Goal: Information Seeking & Learning: Find specific fact

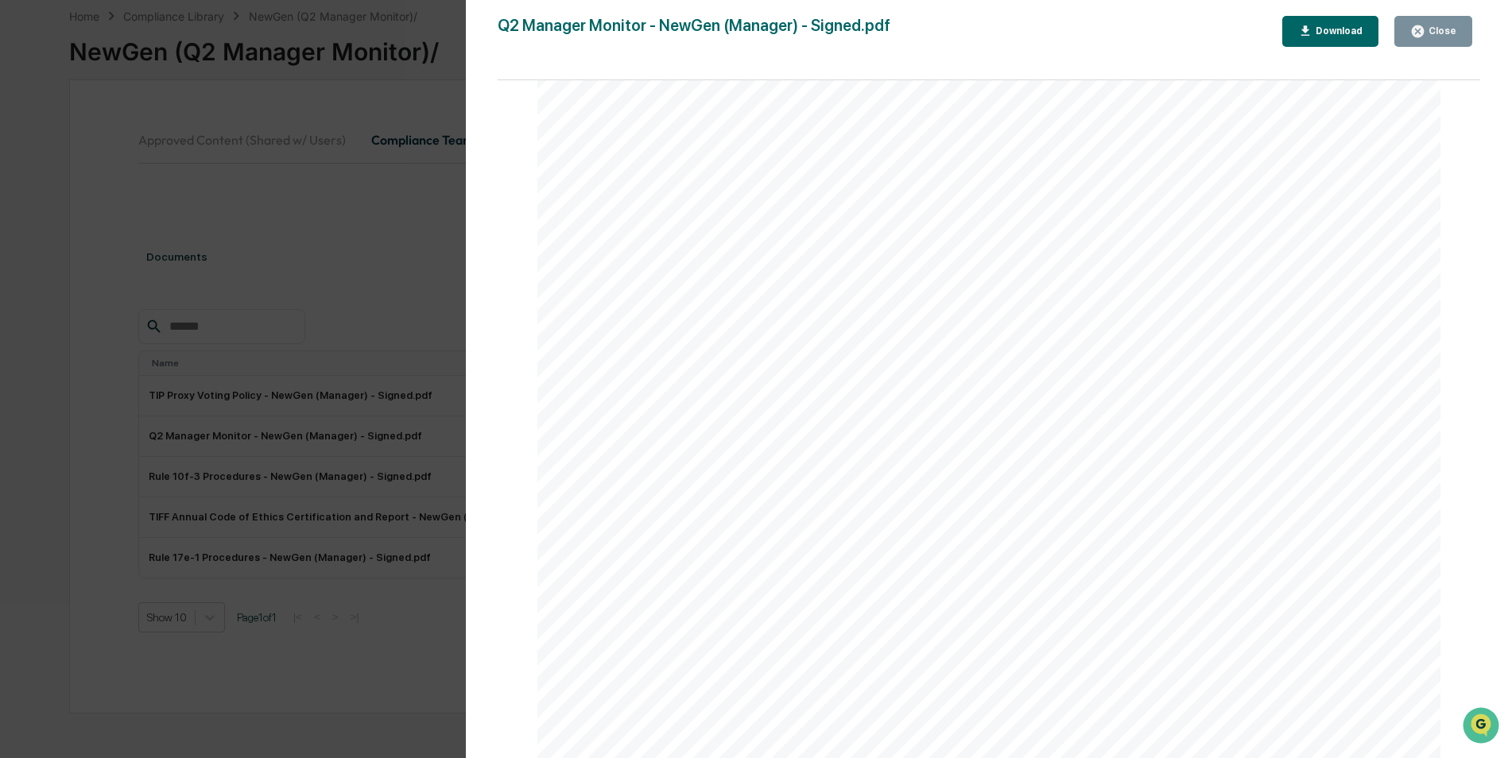
scroll to position [9539, 0]
click at [1421, 32] on icon "button" at bounding box center [1417, 31] width 15 height 15
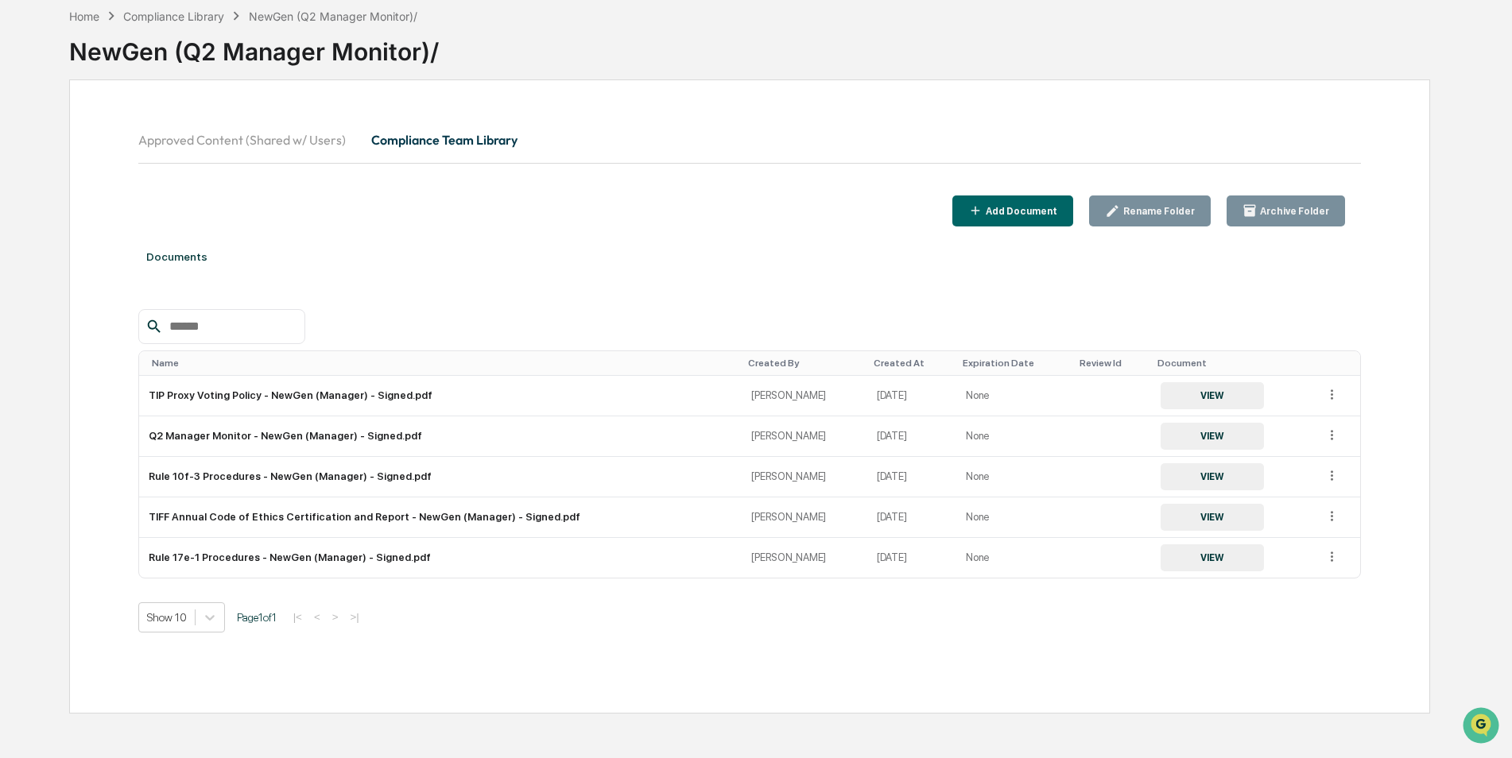
click at [298, 140] on button "Approved Content (Shared w/ Users)" at bounding box center [248, 140] width 220 height 38
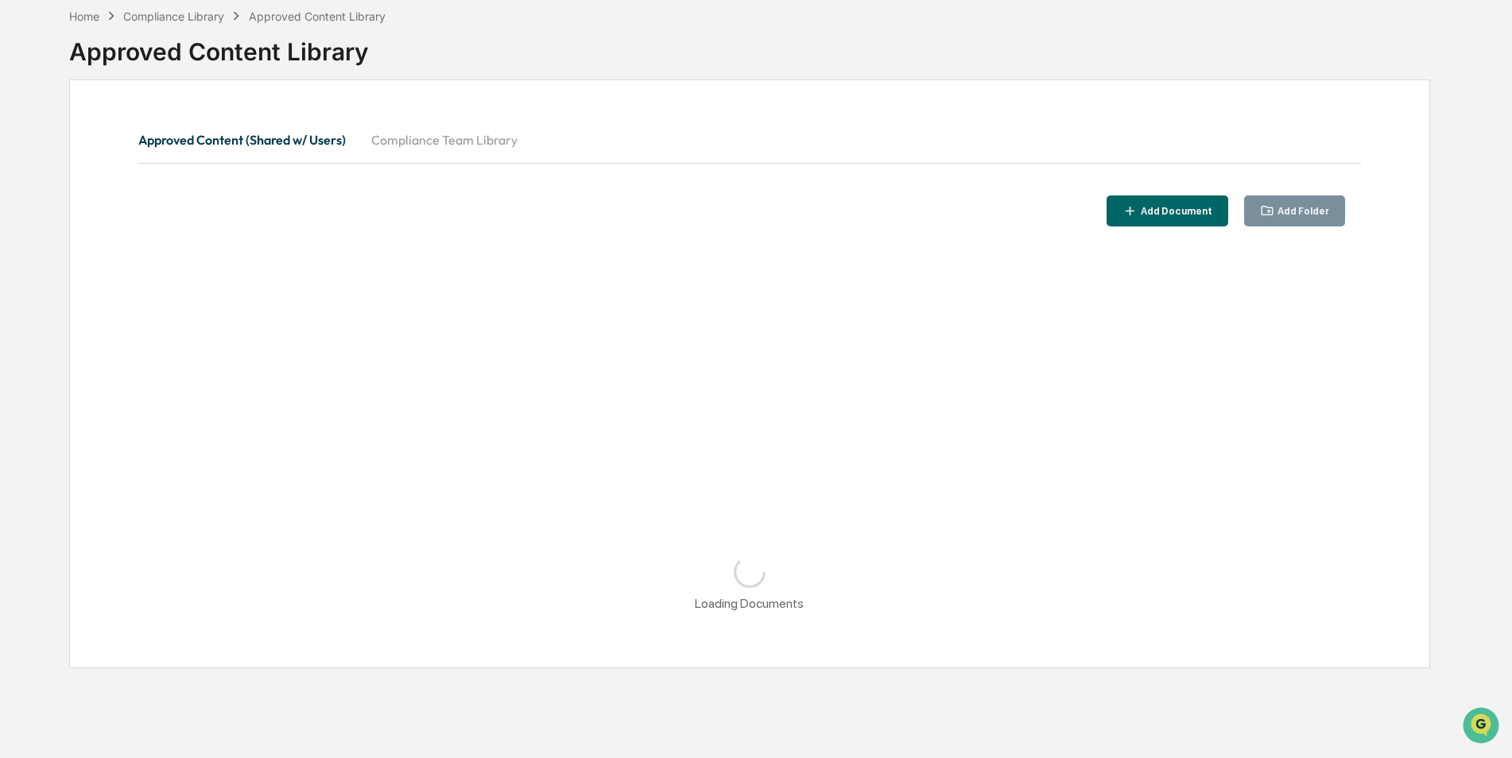
click at [486, 139] on button "Compliance Team Library" at bounding box center [445, 140] width 172 height 38
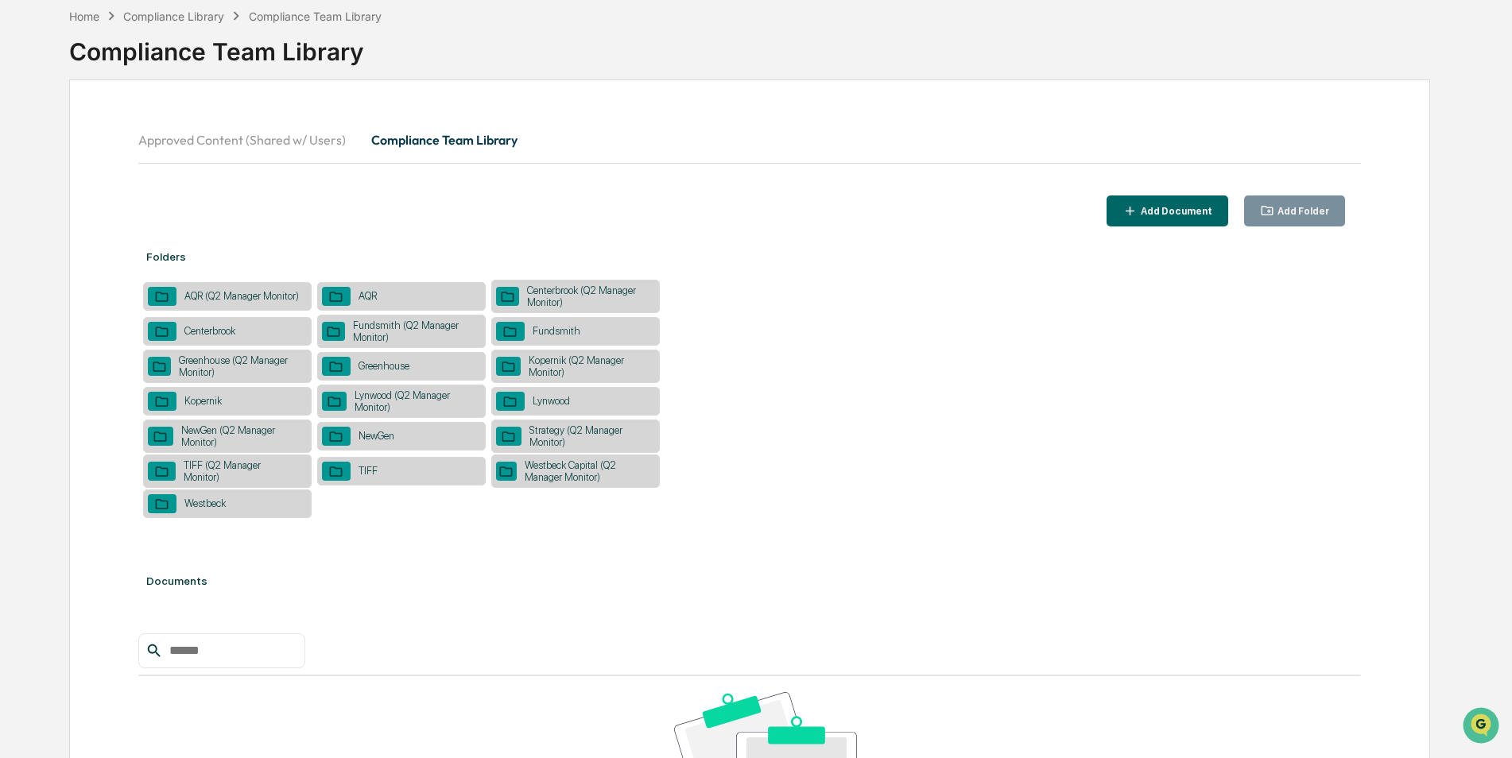
click at [580, 435] on div "Strategy (Q2 Manager Monitor)" at bounding box center [588, 436] width 134 height 24
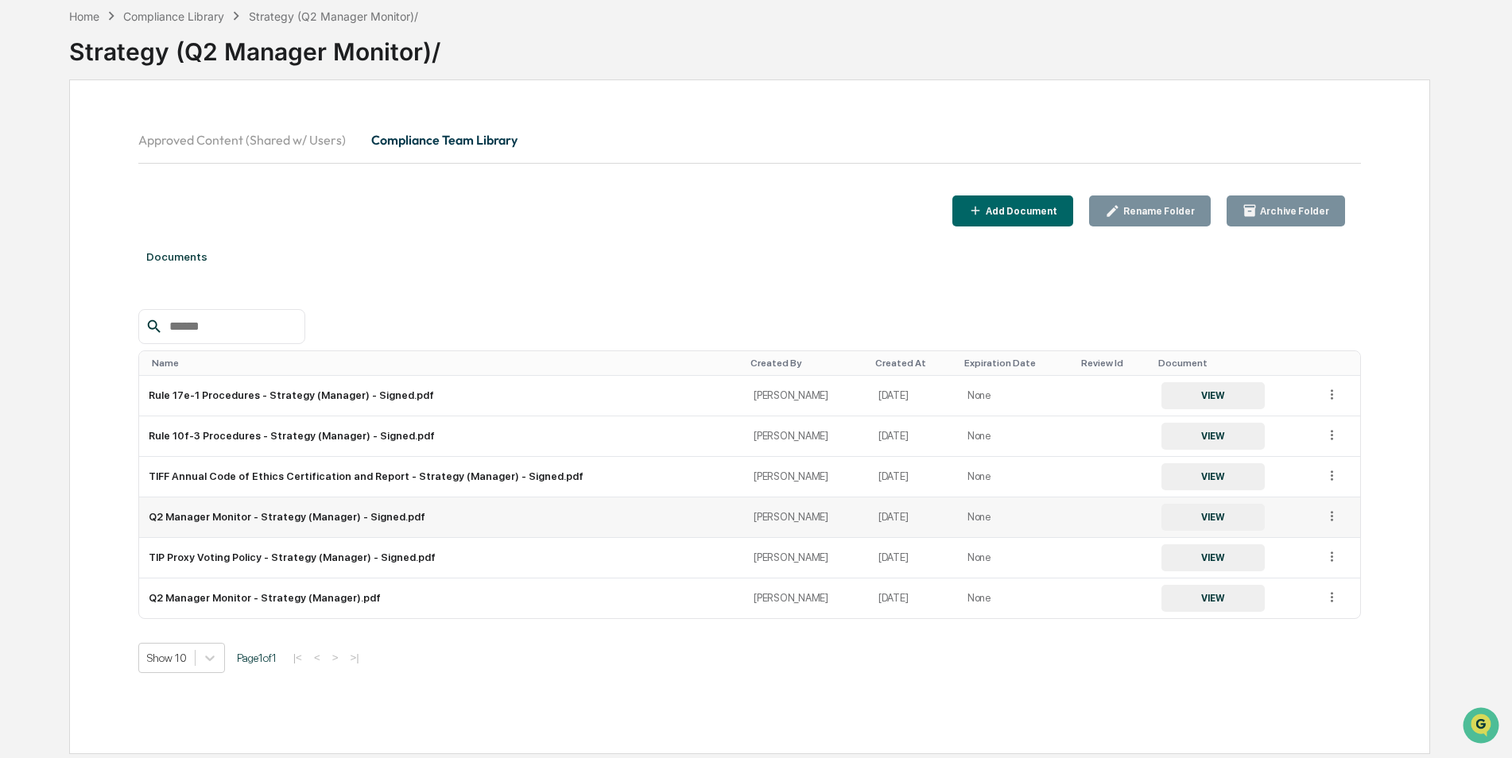
click at [1221, 524] on button "VIEW" at bounding box center [1212, 517] width 103 height 27
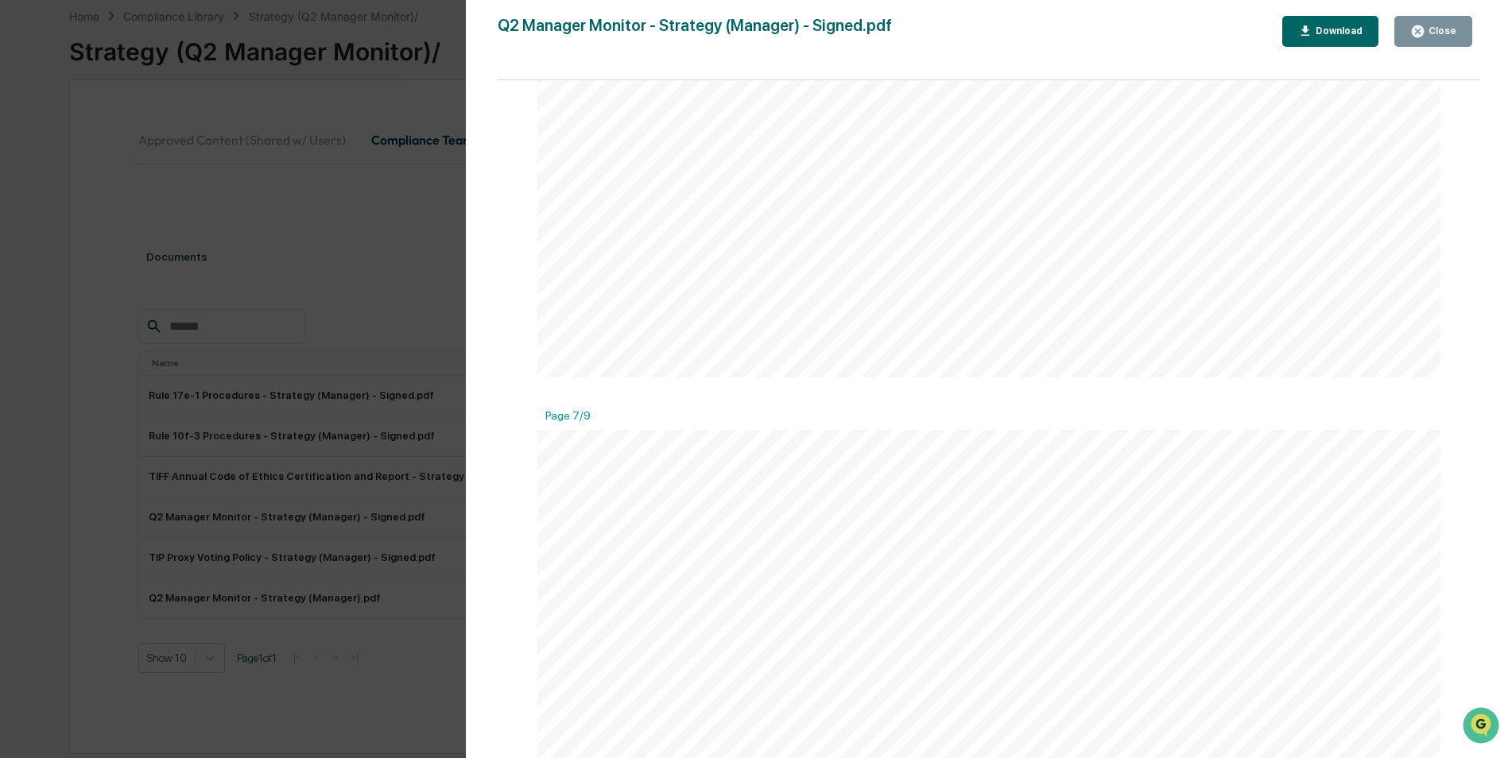
scroll to position [7790, 0]
click at [1444, 33] on div "Close" at bounding box center [1440, 30] width 31 height 11
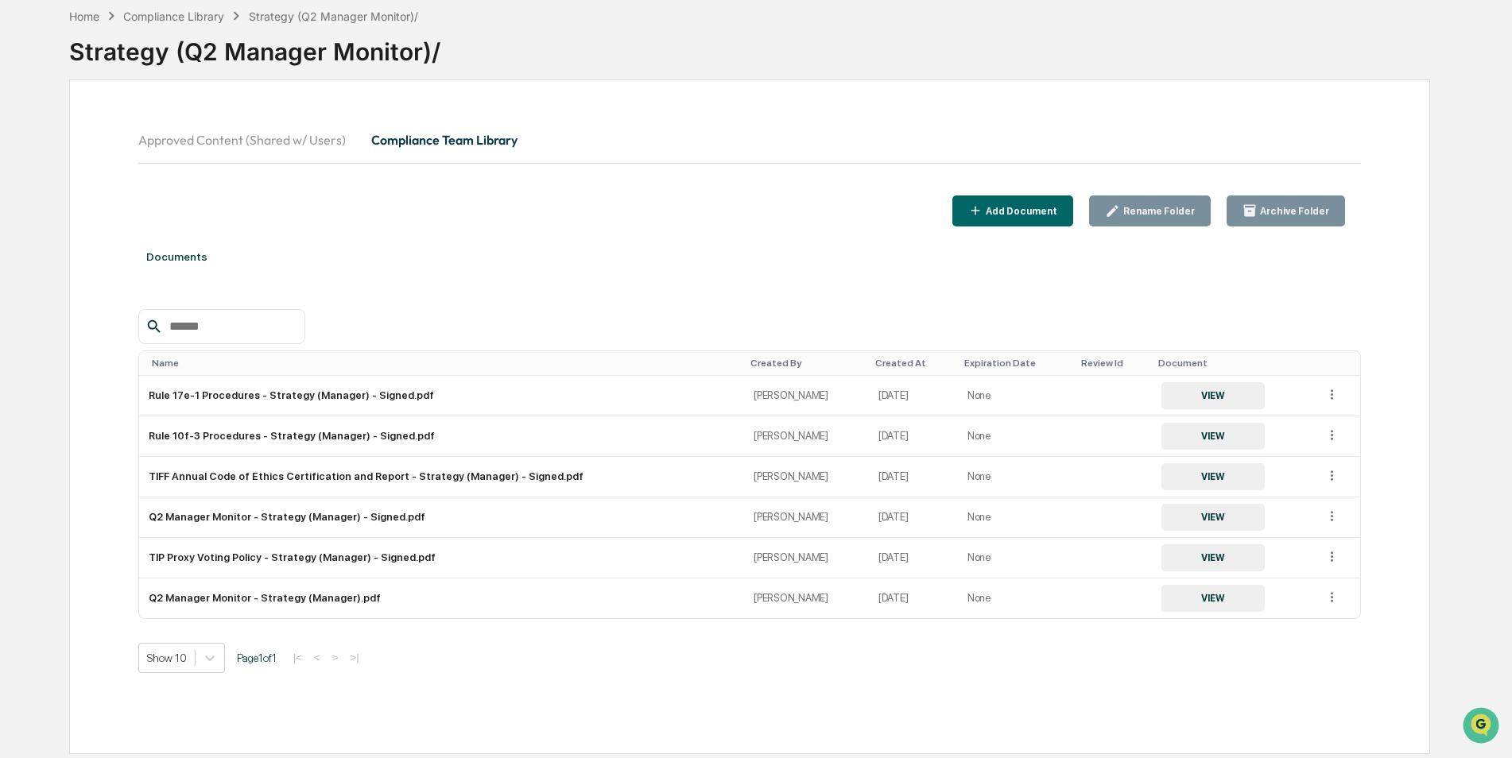
click at [816, 276] on div "Documents" at bounding box center [749, 257] width 1223 height 45
click at [268, 145] on button "Approved Content (Shared w/ Users)" at bounding box center [248, 140] width 220 height 38
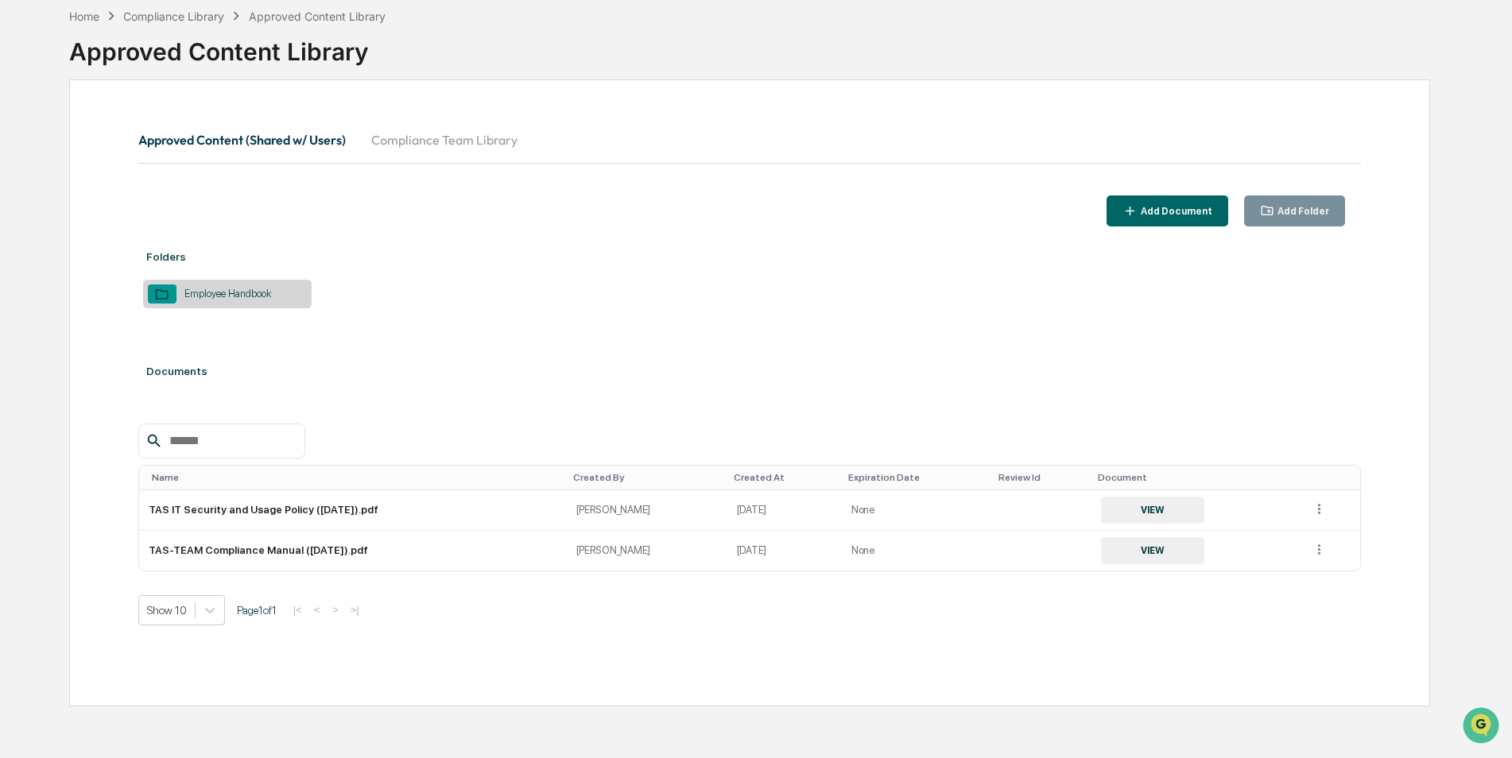
click at [407, 154] on button "Compliance Team Library" at bounding box center [445, 140] width 172 height 38
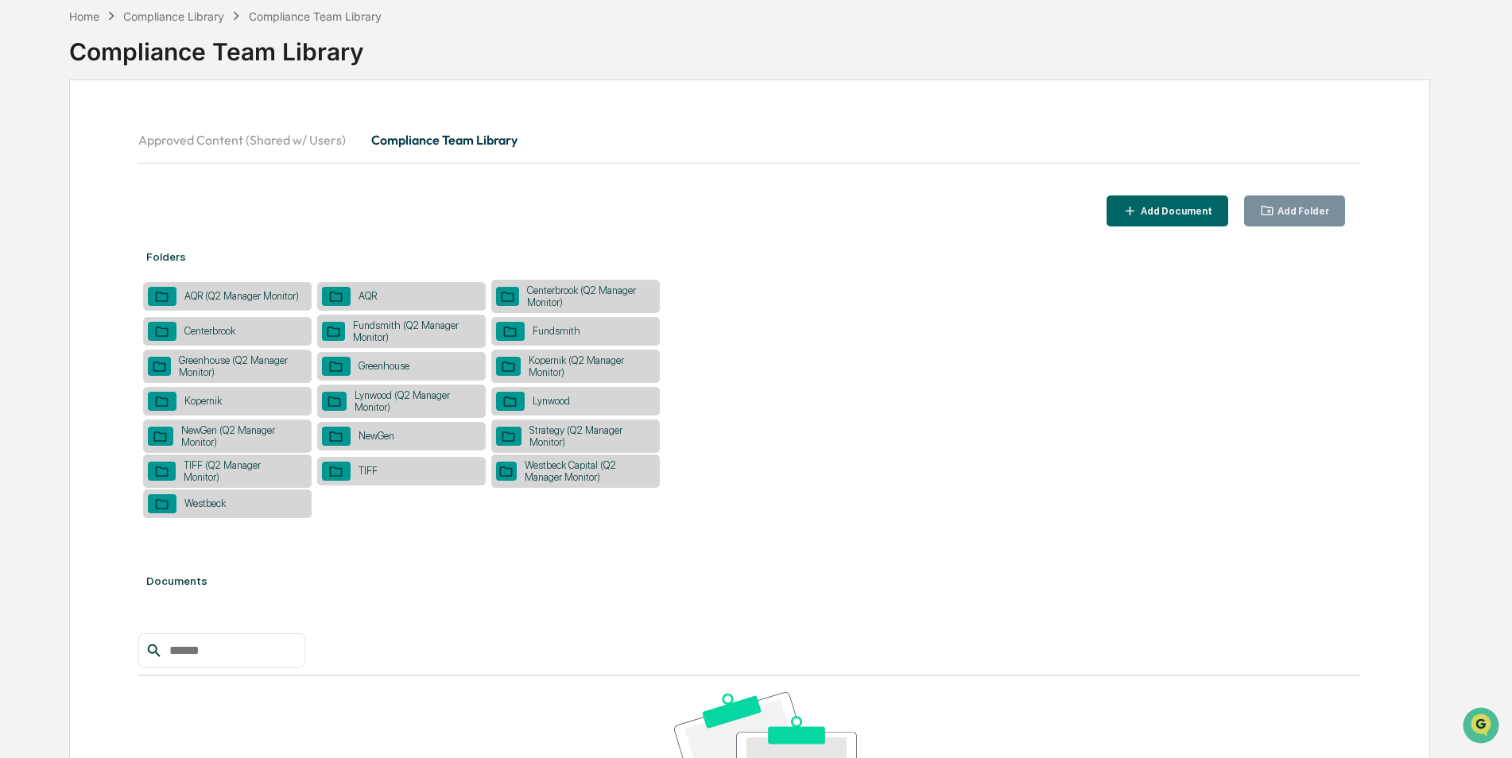
click at [272, 466] on div "TIFF (Q2 Manager Monitor)" at bounding box center [241, 471] width 130 height 24
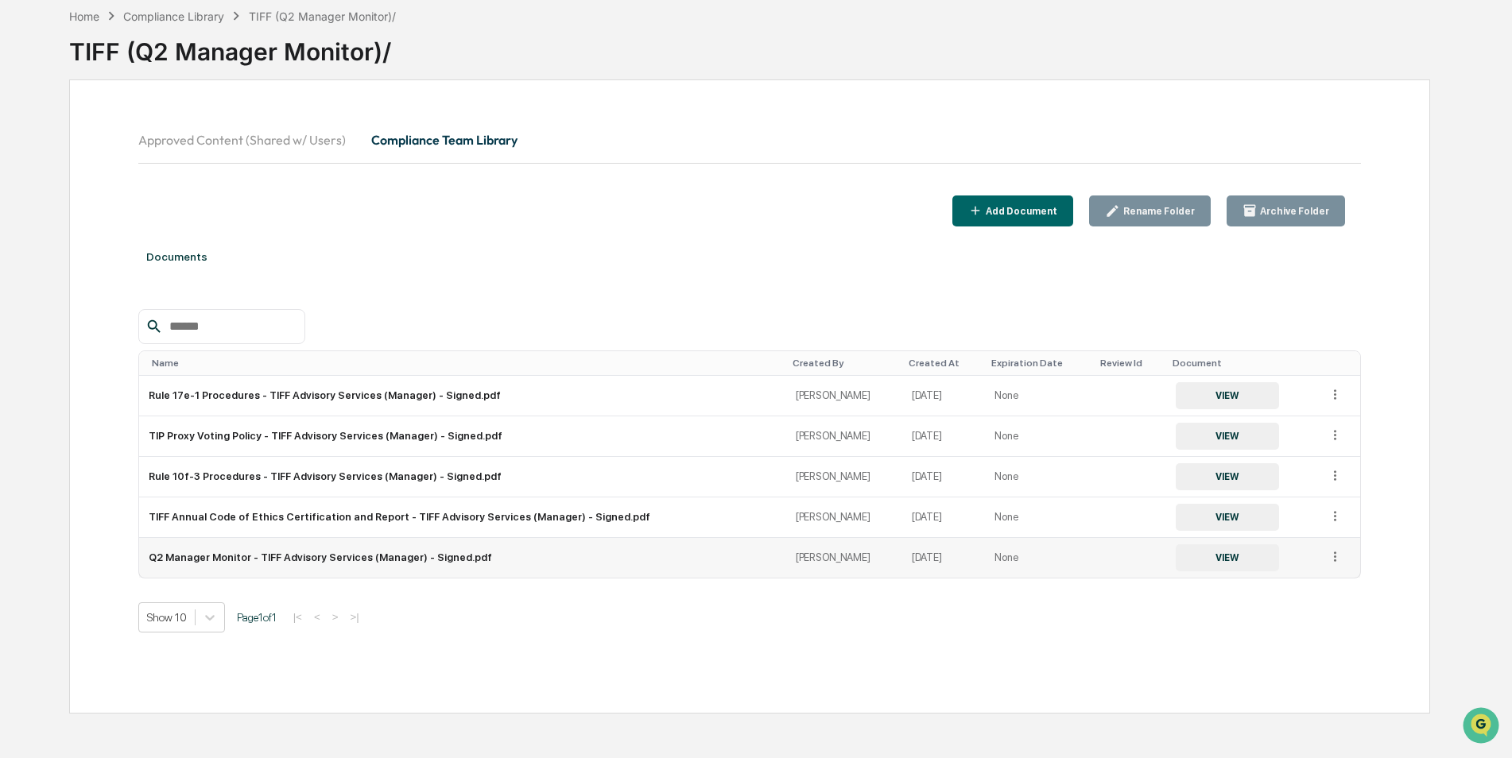
click at [1185, 566] on button "VIEW" at bounding box center [1227, 558] width 103 height 27
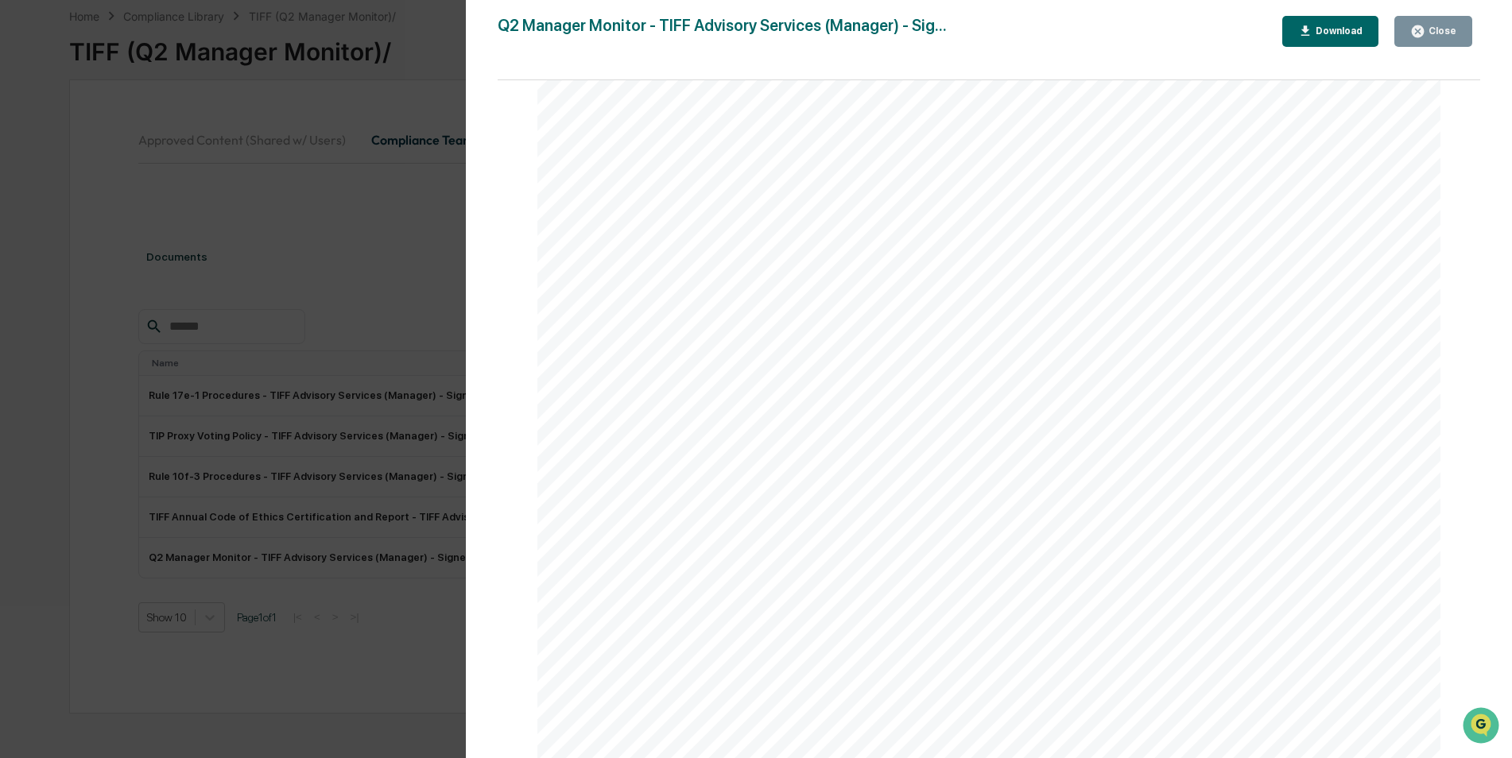
scroll to position [5803, 0]
click at [1449, 37] on div "Close" at bounding box center [1440, 30] width 31 height 11
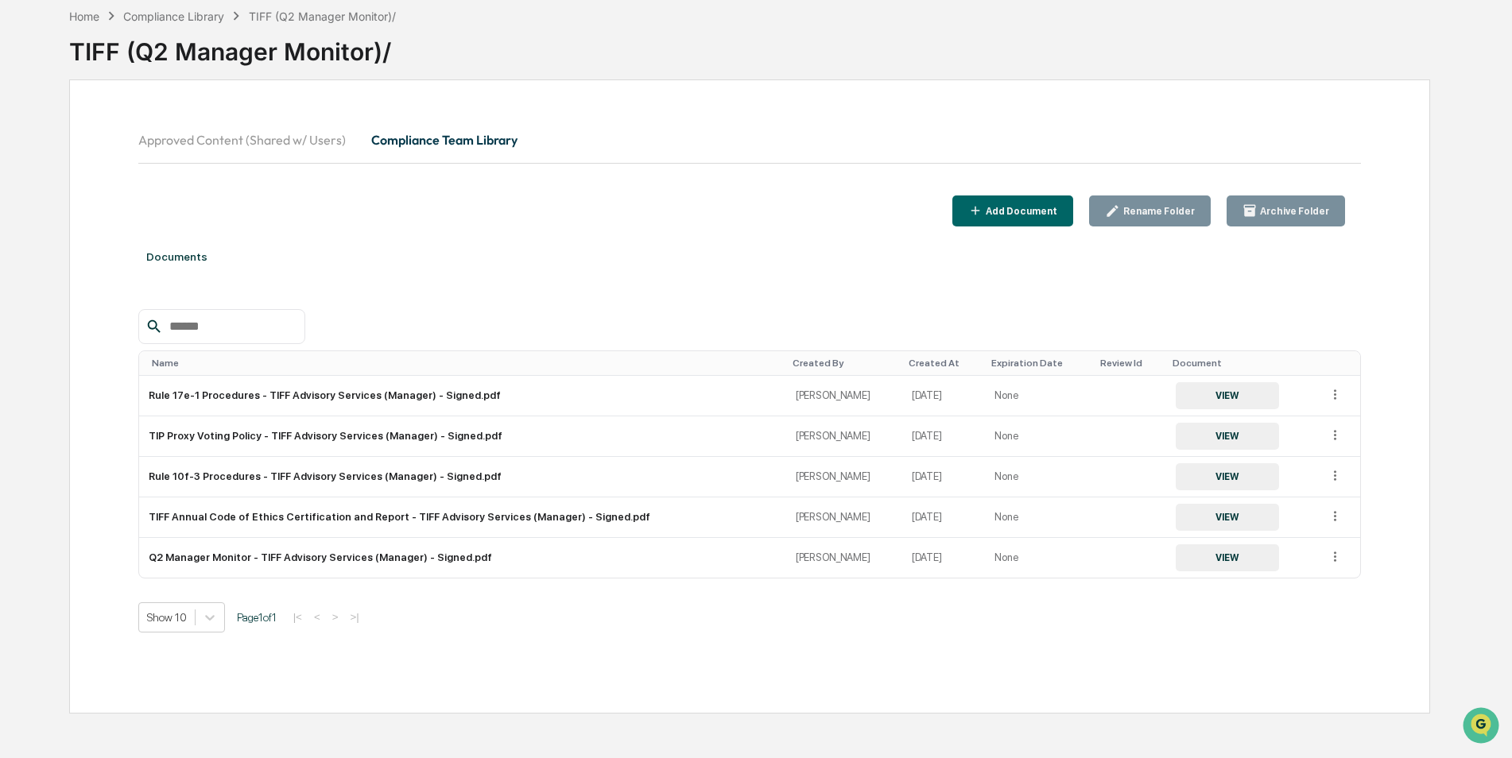
click at [300, 140] on button "Approved Content (Shared w/ Users)" at bounding box center [248, 140] width 220 height 38
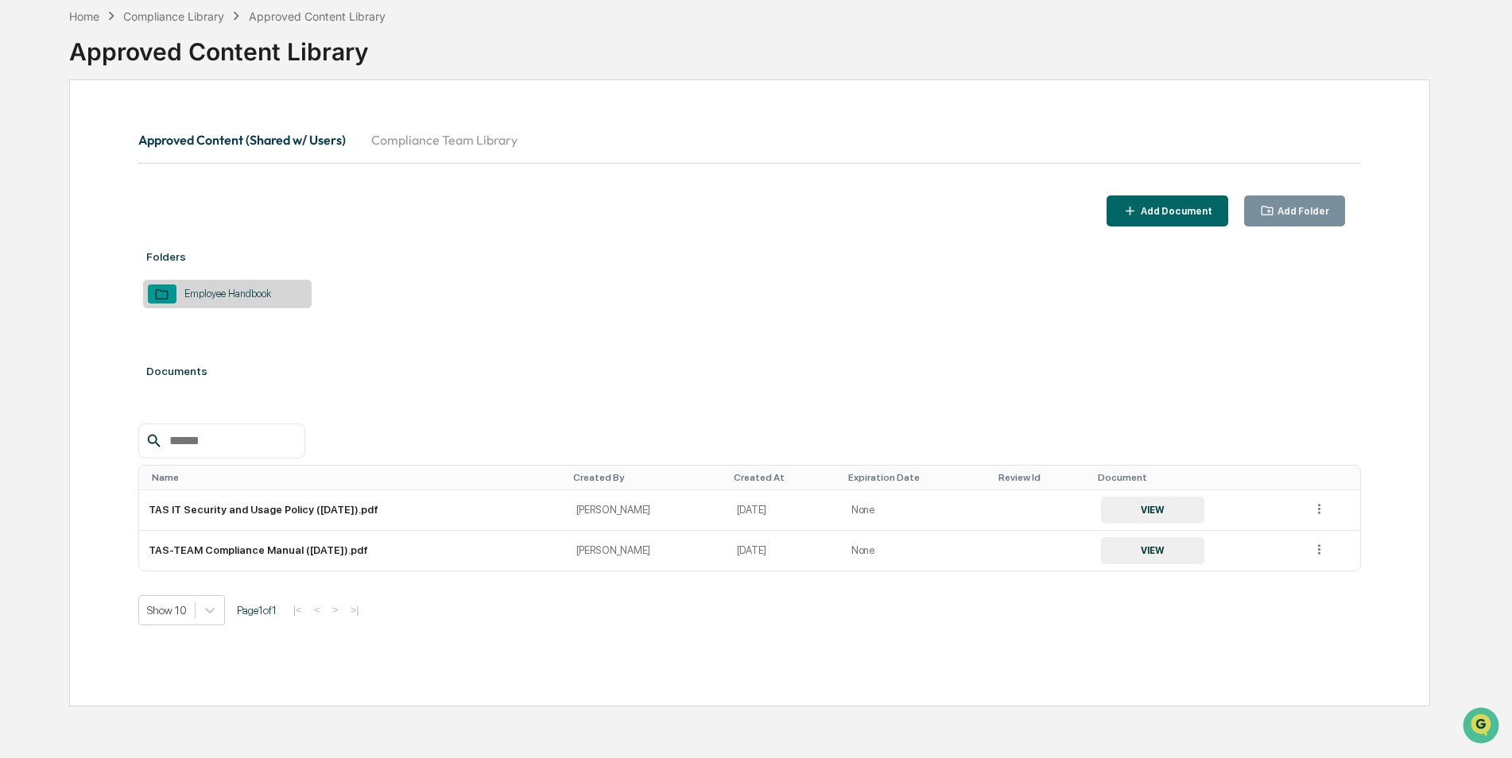
click at [458, 145] on button "Compliance Team Library" at bounding box center [445, 140] width 172 height 38
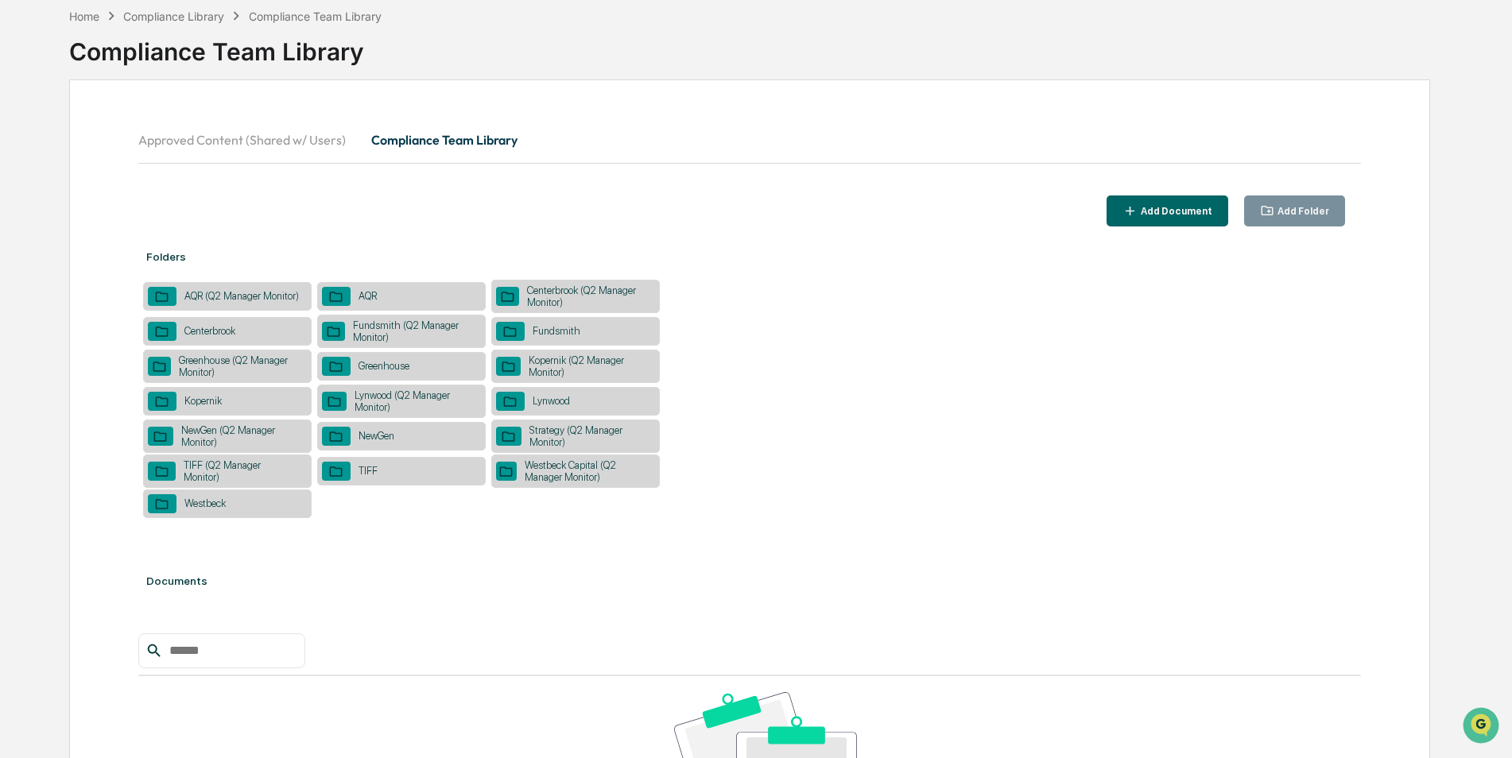
click at [582, 480] on div "Westbeck Capital (Q2 Manager Monitor)" at bounding box center [586, 471] width 138 height 24
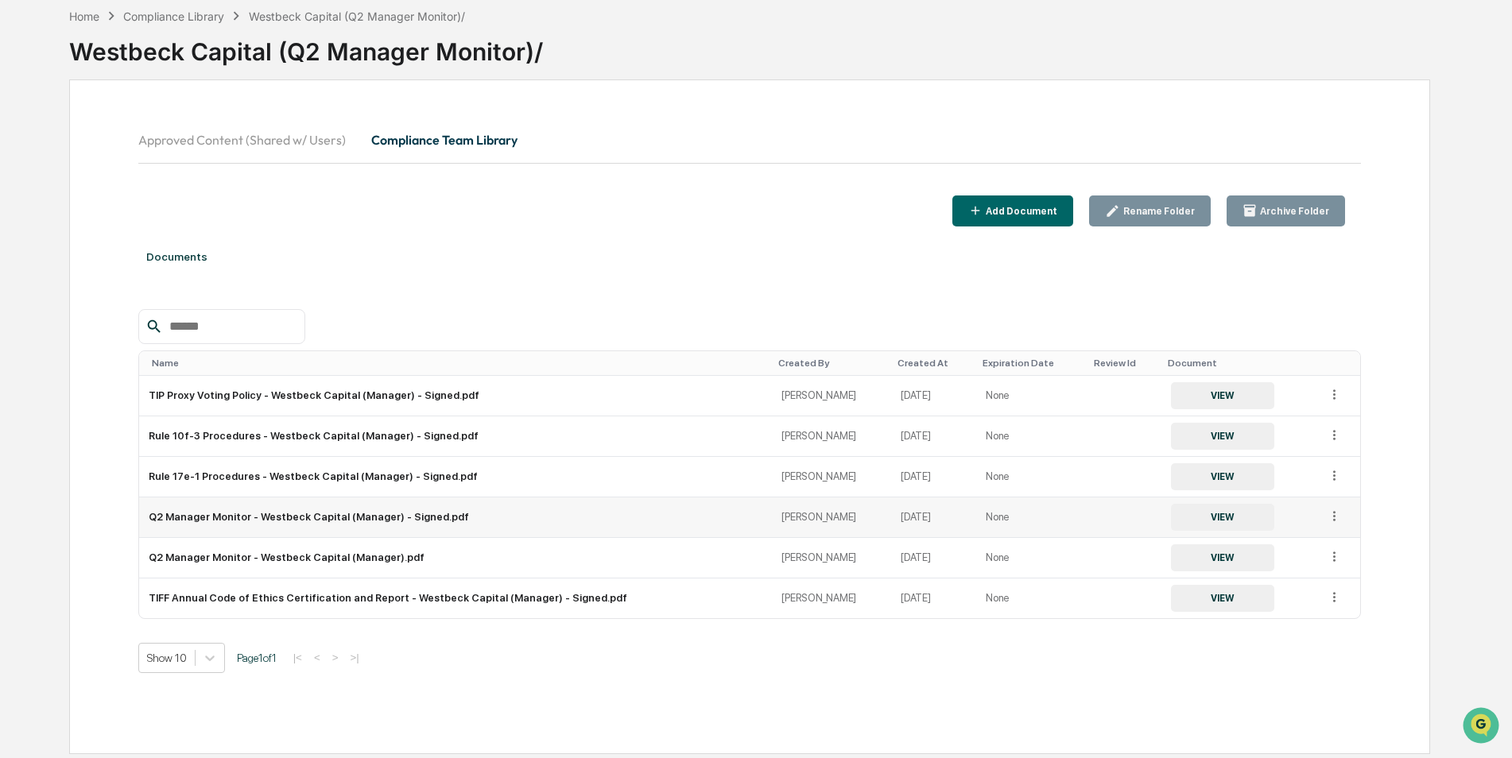
click at [1223, 525] on button "VIEW" at bounding box center [1222, 517] width 103 height 27
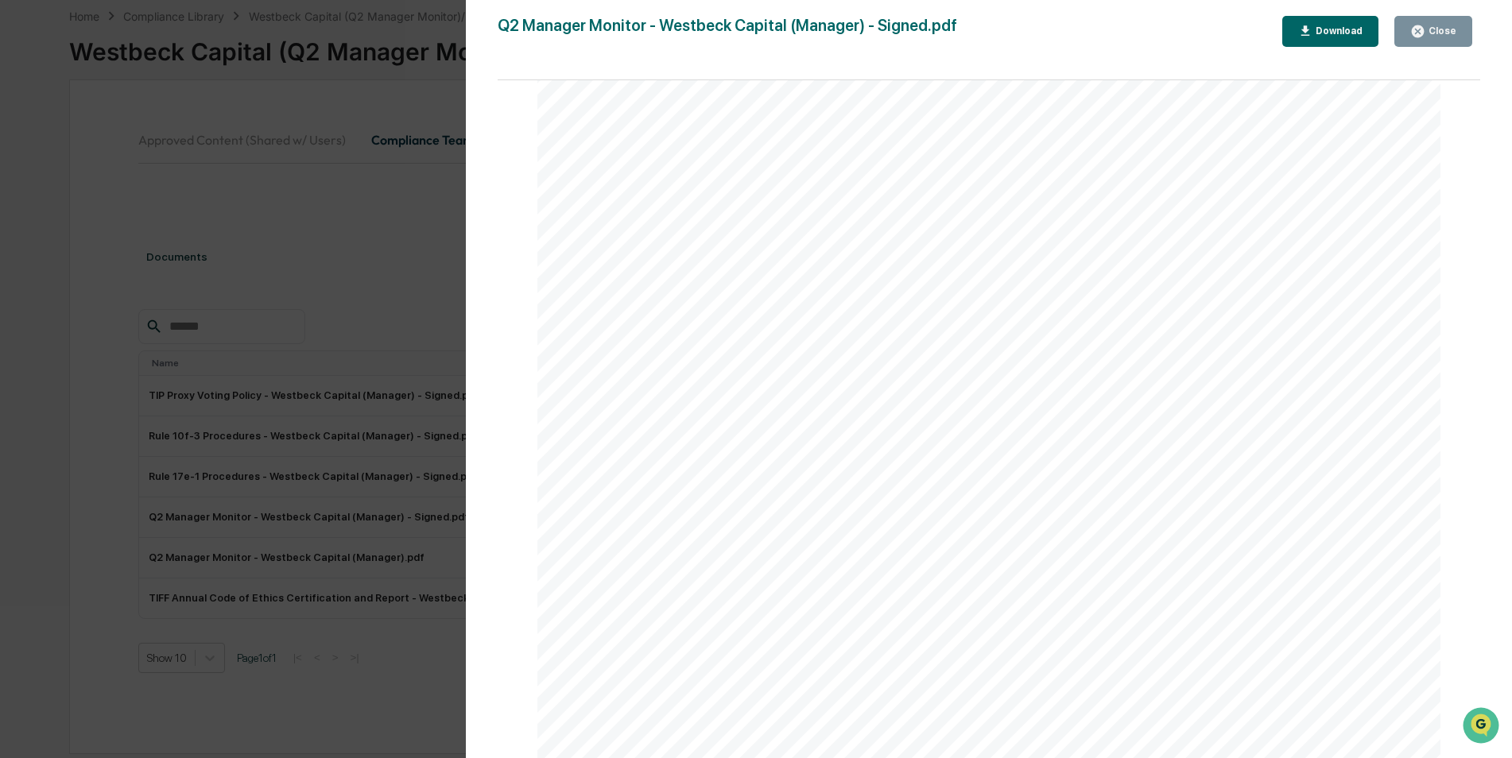
scroll to position [1510, 0]
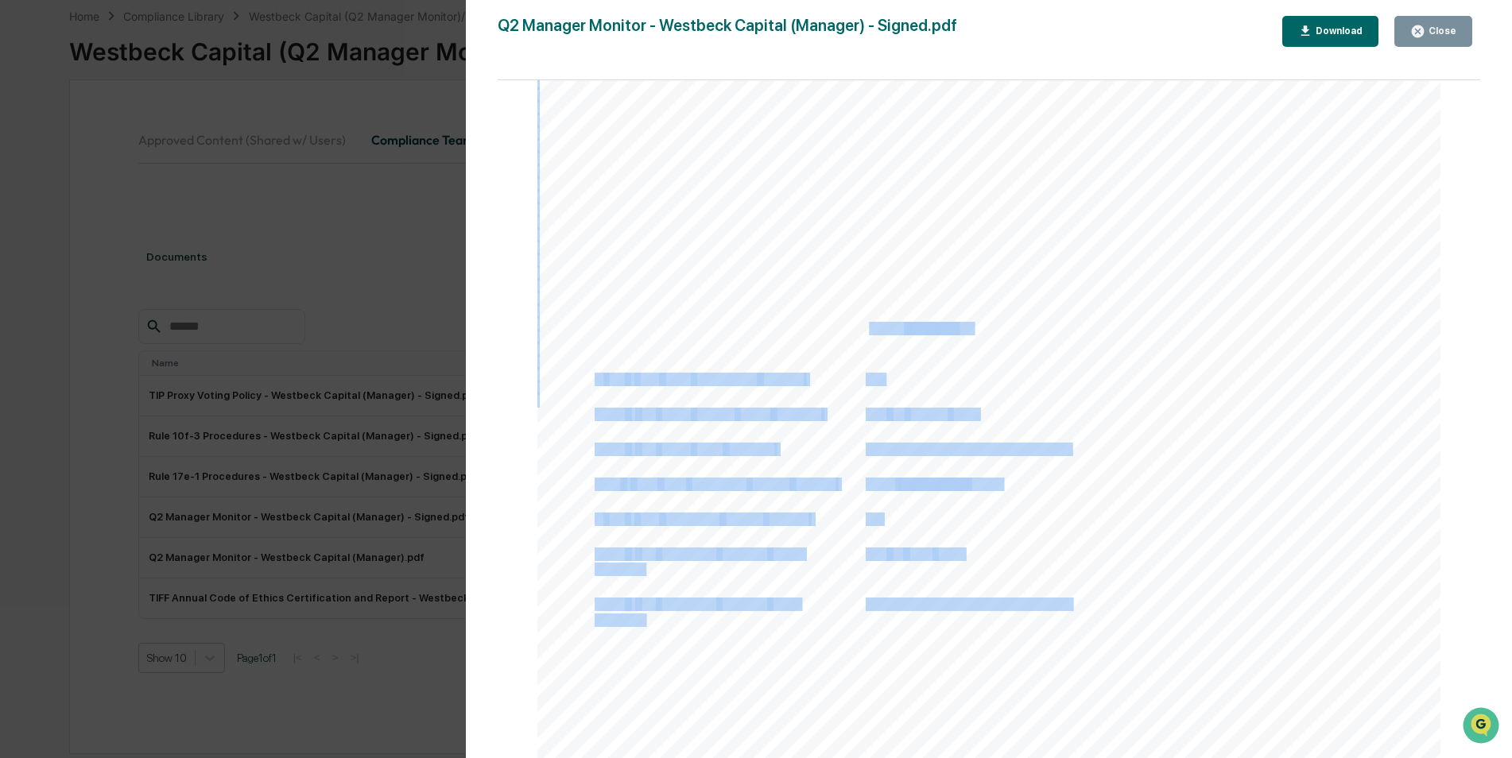
drag, startPoint x: 960, startPoint y: 330, endPoint x: 870, endPoint y: 331, distance: 90.6
click at [870, 331] on span "[PERSON_NAME]" at bounding box center [919, 329] width 106 height 12
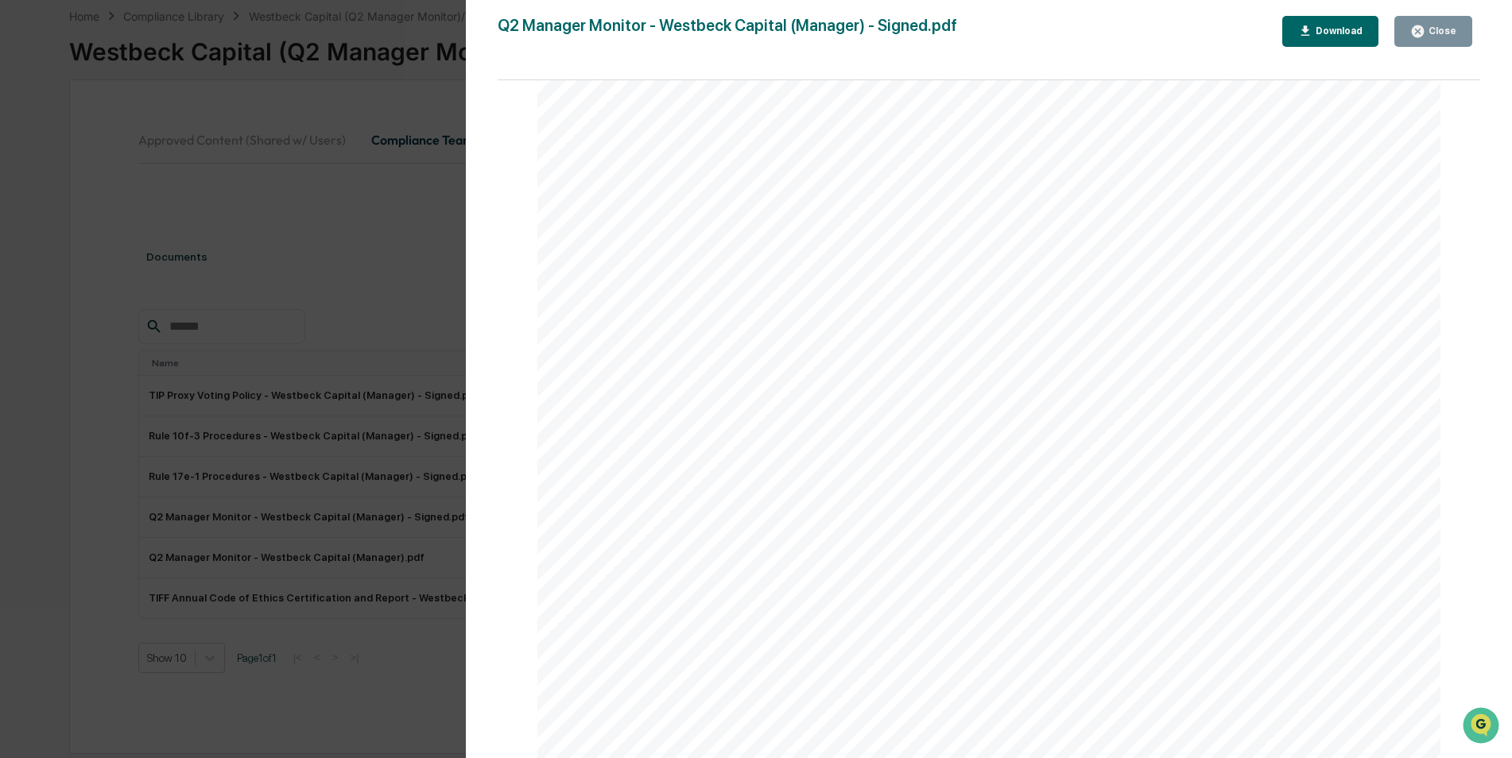
drag, startPoint x: 871, startPoint y: 326, endPoint x: 926, endPoint y: 329, distance: 54.9
click at [882, 331] on span "[PERSON_NAME]" at bounding box center [919, 329] width 106 height 12
drag, startPoint x: 863, startPoint y: 325, endPoint x: 952, endPoint y: 326, distance: 89.0
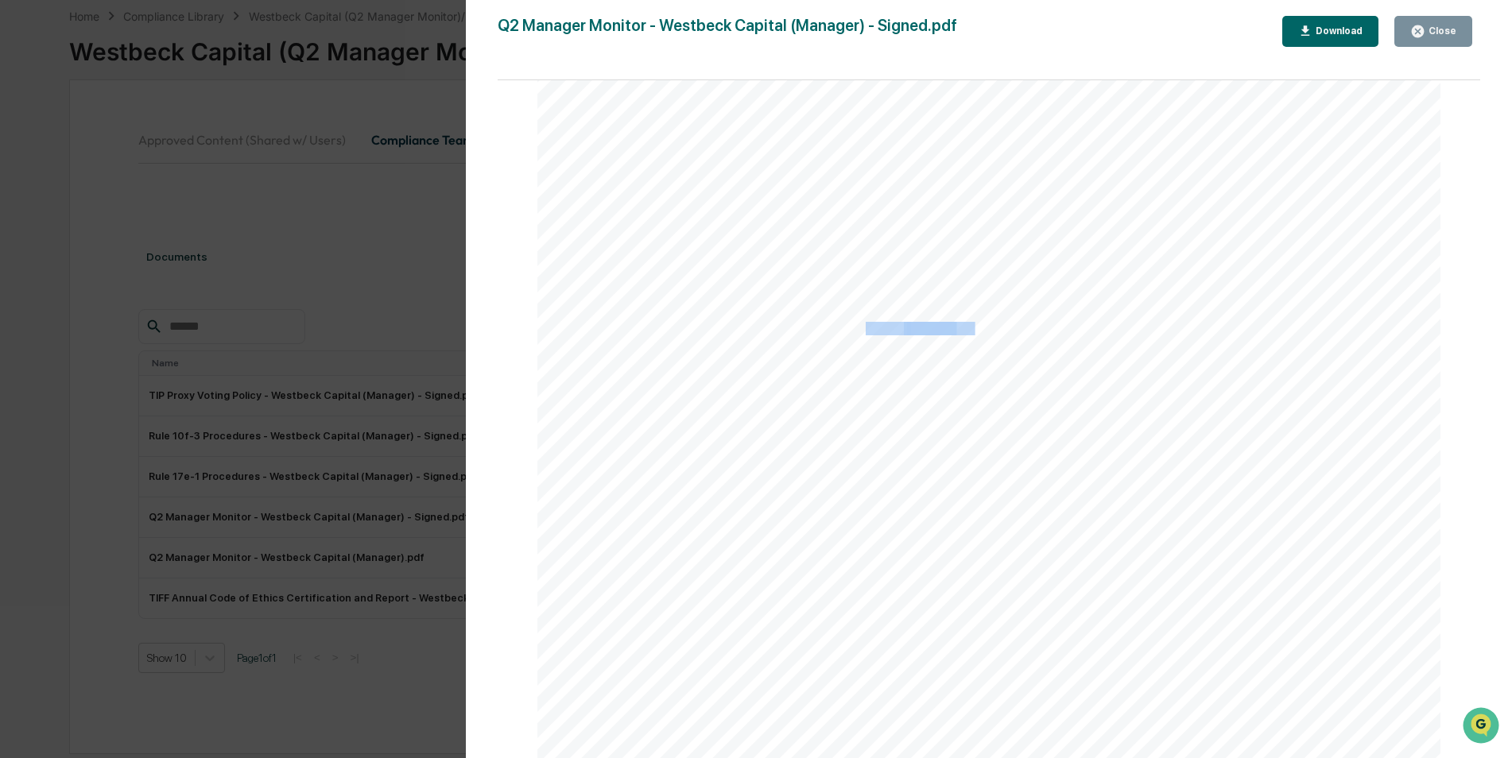
copy div "[PERSON_NAME]"
